Goal: Book appointment/travel/reservation

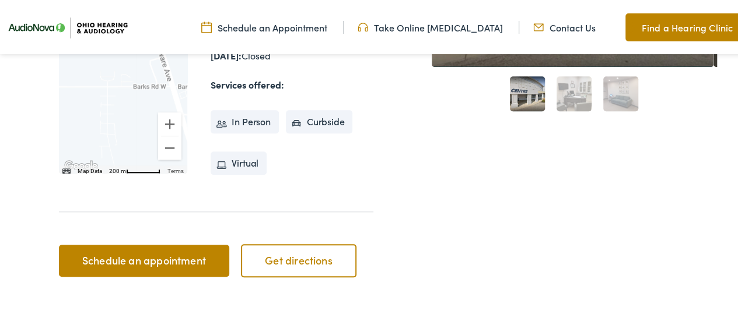
scroll to position [467, 0]
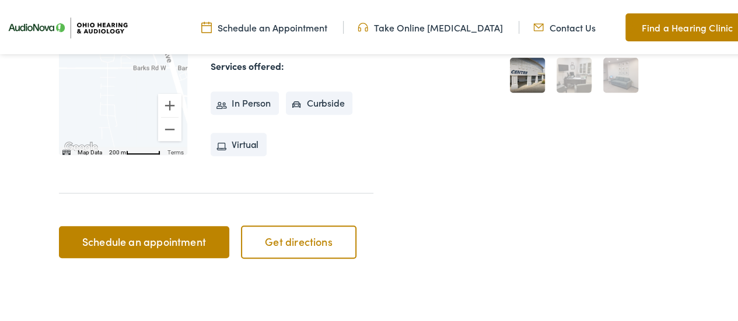
click at [146, 240] on link "Schedule an appointment" at bounding box center [144, 241] width 170 height 33
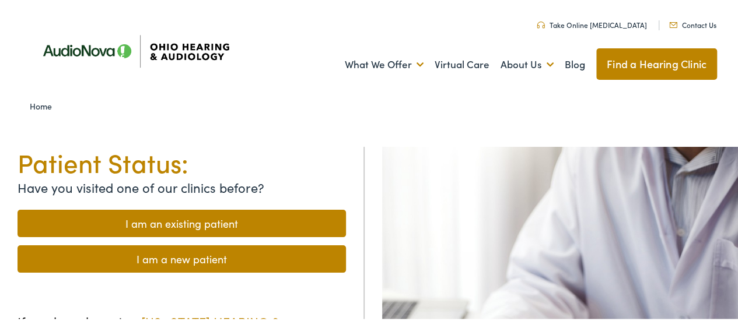
click at [223, 252] on link "I am a new patient" at bounding box center [182, 257] width 328 height 27
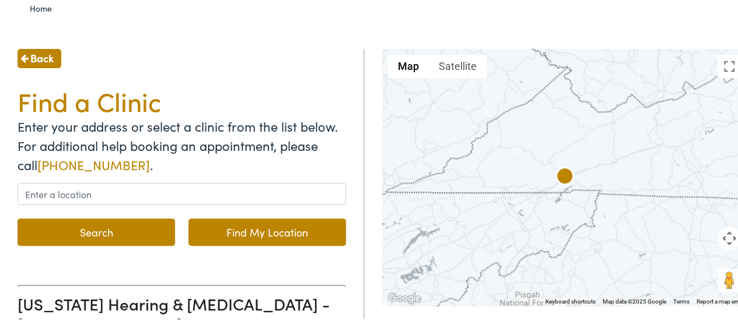
scroll to position [117, 0]
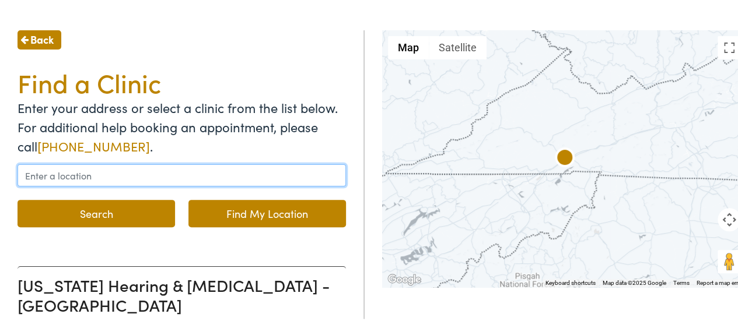
click at [132, 176] on input "text" at bounding box center [182, 174] width 328 height 22
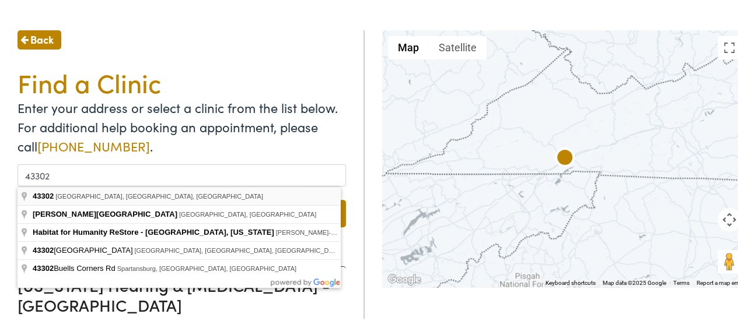
type input "[GEOGRAPHIC_DATA], [GEOGRAPHIC_DATA]"
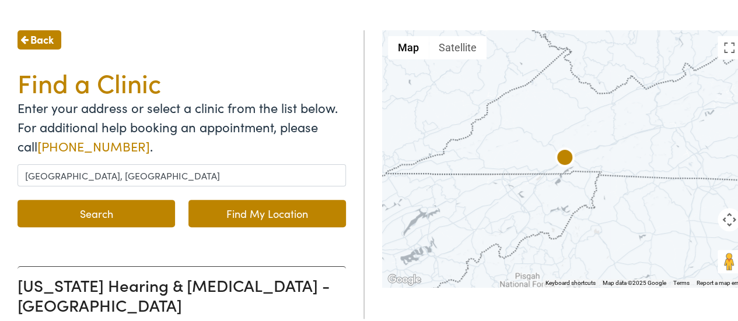
click at [110, 207] on button "Search" at bounding box center [97, 211] width 158 height 27
click at [92, 212] on button "Search" at bounding box center [97, 211] width 158 height 27
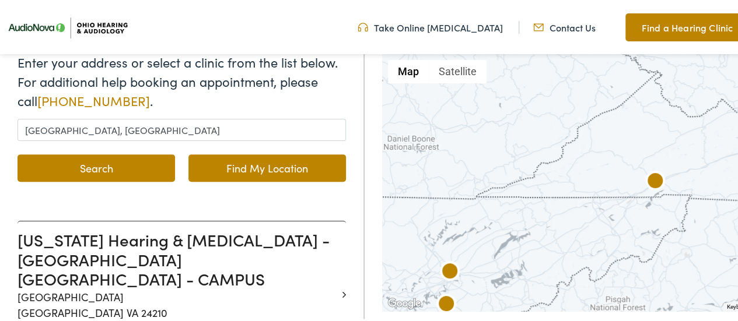
scroll to position [175, 0]
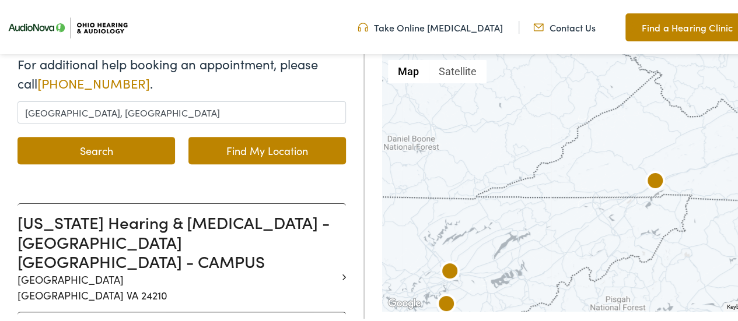
click at [90, 148] on button "Search" at bounding box center [97, 148] width 158 height 27
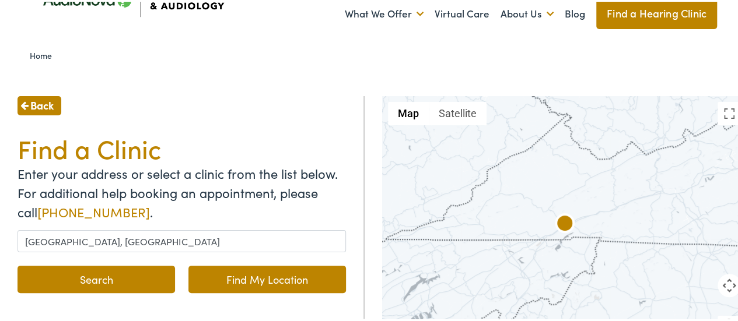
scroll to position [117, 0]
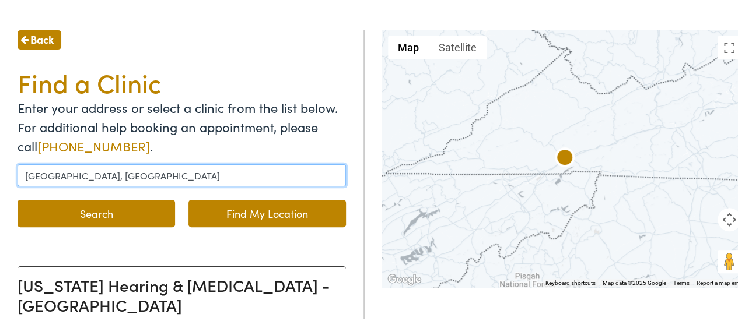
click at [146, 178] on input "[GEOGRAPHIC_DATA], [GEOGRAPHIC_DATA]" at bounding box center [182, 174] width 328 height 22
click at [18, 198] on button "Search" at bounding box center [97, 211] width 158 height 27
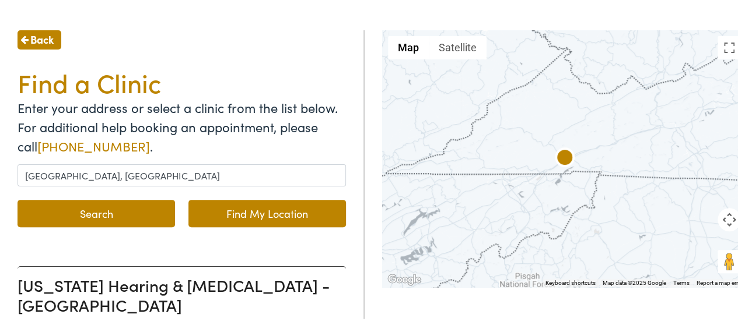
click at [84, 208] on button "Search" at bounding box center [97, 211] width 158 height 27
click at [37, 38] on span "Back" at bounding box center [41, 38] width 23 height 16
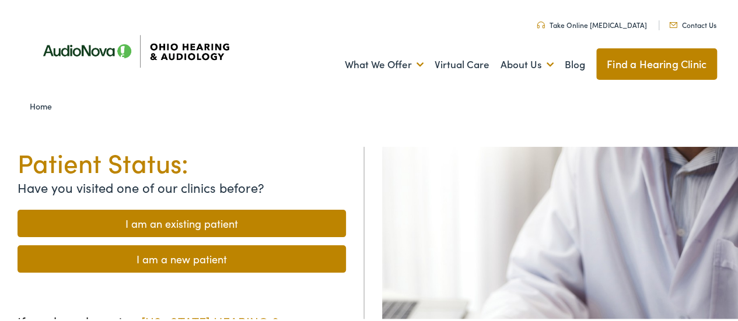
click at [174, 256] on link "I am a new patient" at bounding box center [182, 257] width 328 height 27
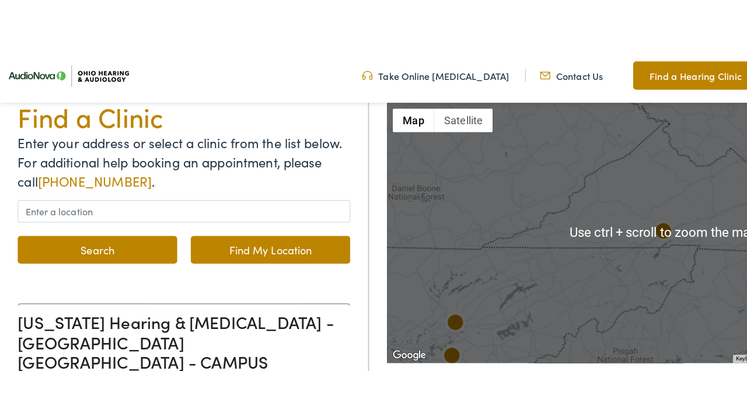
scroll to position [117, 0]
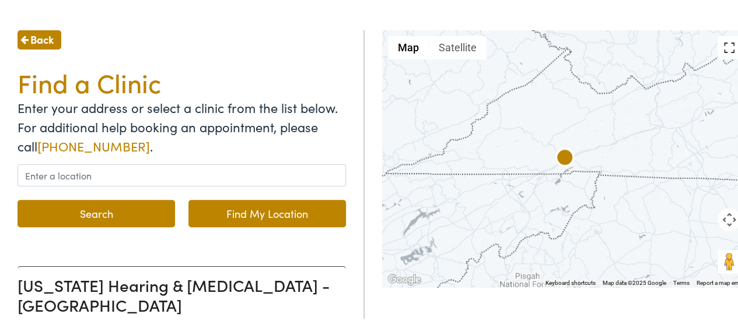
click at [720, 43] on button "Toggle fullscreen view" at bounding box center [729, 45] width 23 height 23
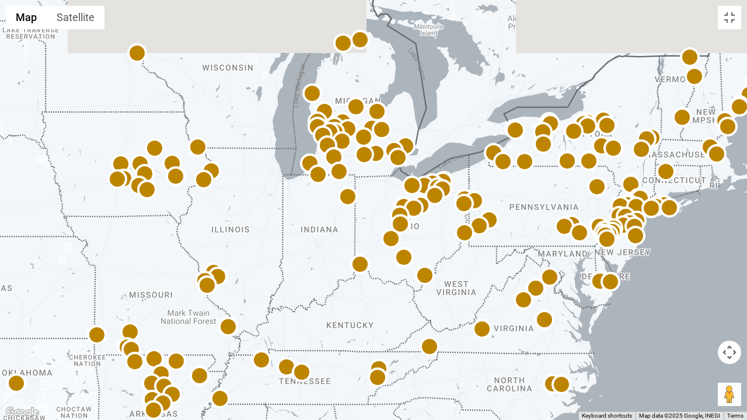
drag, startPoint x: 509, startPoint y: 146, endPoint x: 450, endPoint y: 312, distance: 175.1
click at [450, 312] on div at bounding box center [373, 210] width 747 height 420
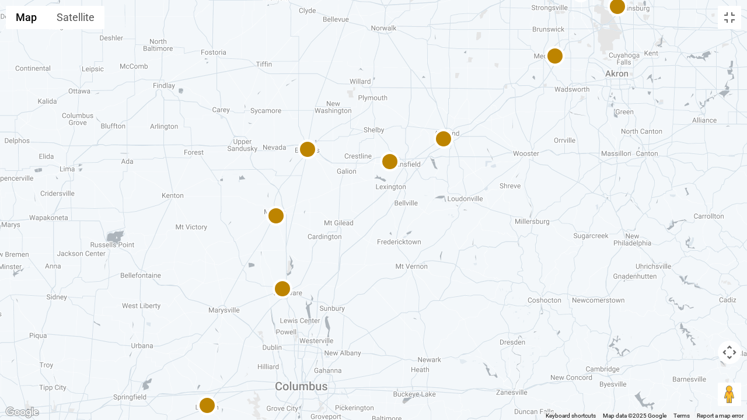
drag, startPoint x: 351, startPoint y: 195, endPoint x: 376, endPoint y: 267, distance: 76.6
click at [376, 267] on div at bounding box center [373, 210] width 747 height 420
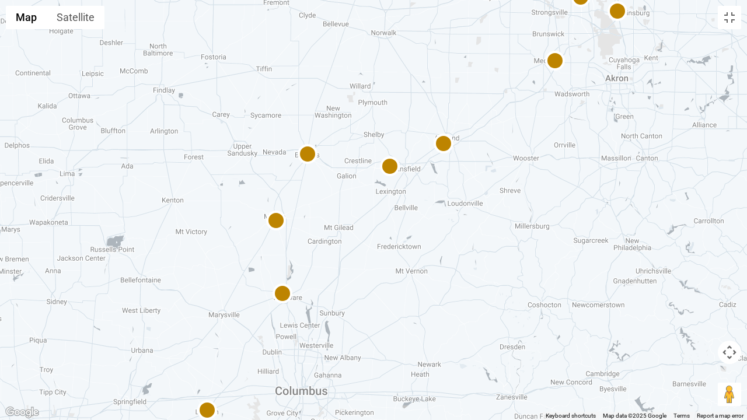
click at [279, 217] on img at bounding box center [276, 222] width 28 height 28
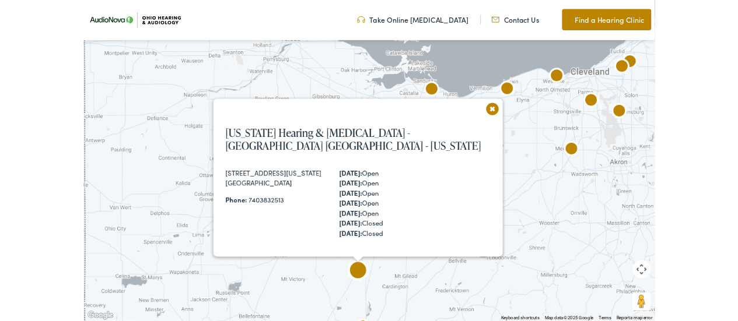
scroll to position [10473, 0]
